Goal: Task Accomplishment & Management: Complete application form

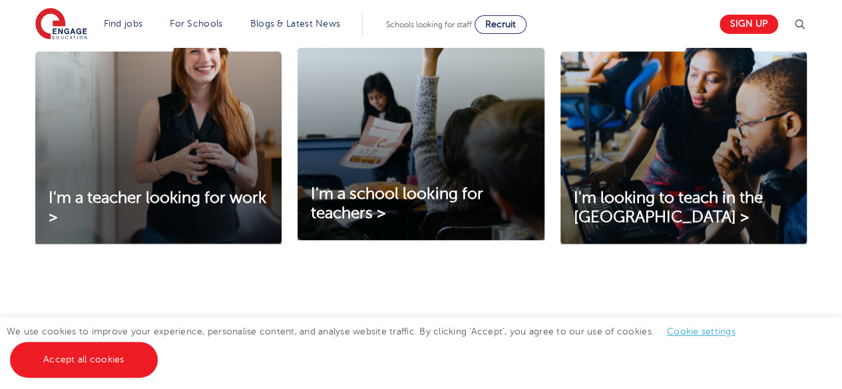
scroll to position [499, 0]
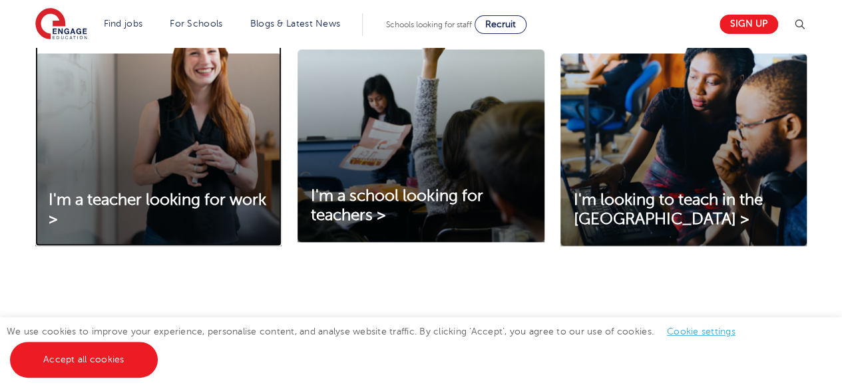
click at [214, 186] on img at bounding box center [158, 135] width 246 height 222
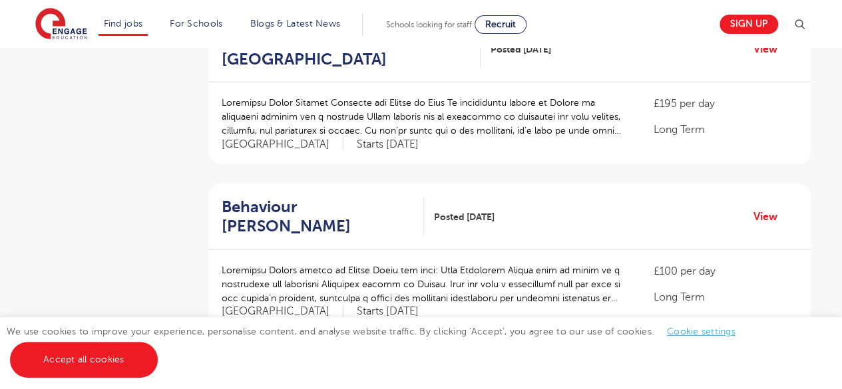
scroll to position [1514, 0]
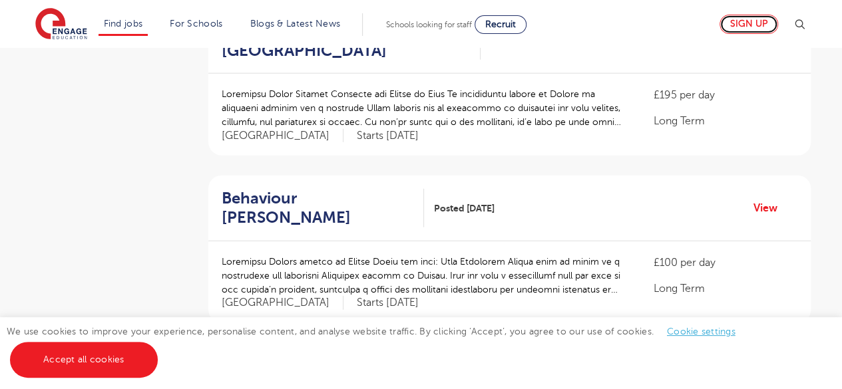
click at [732, 30] on link "Sign up" at bounding box center [749, 24] width 59 height 19
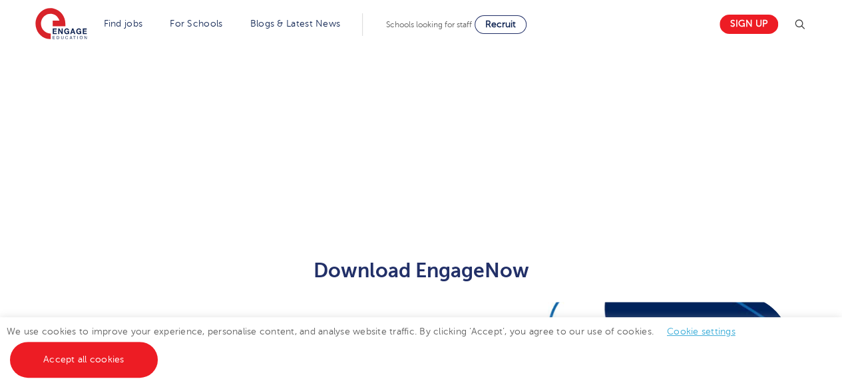
scroll to position [557, 0]
